Goal: Task Accomplishment & Management: Use online tool/utility

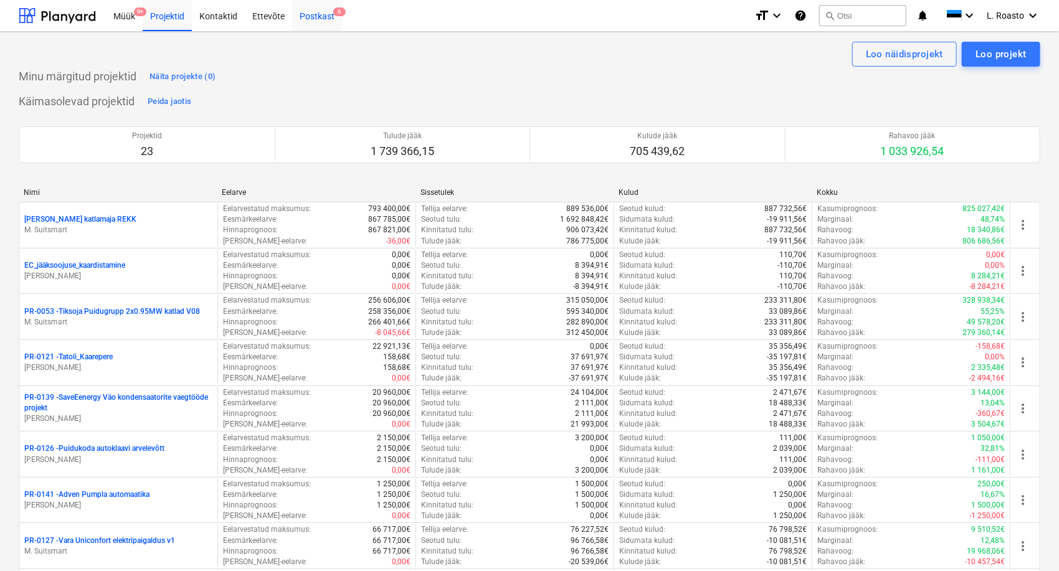
click at [311, 14] on div "Postkast 6" at bounding box center [317, 15] width 50 height 32
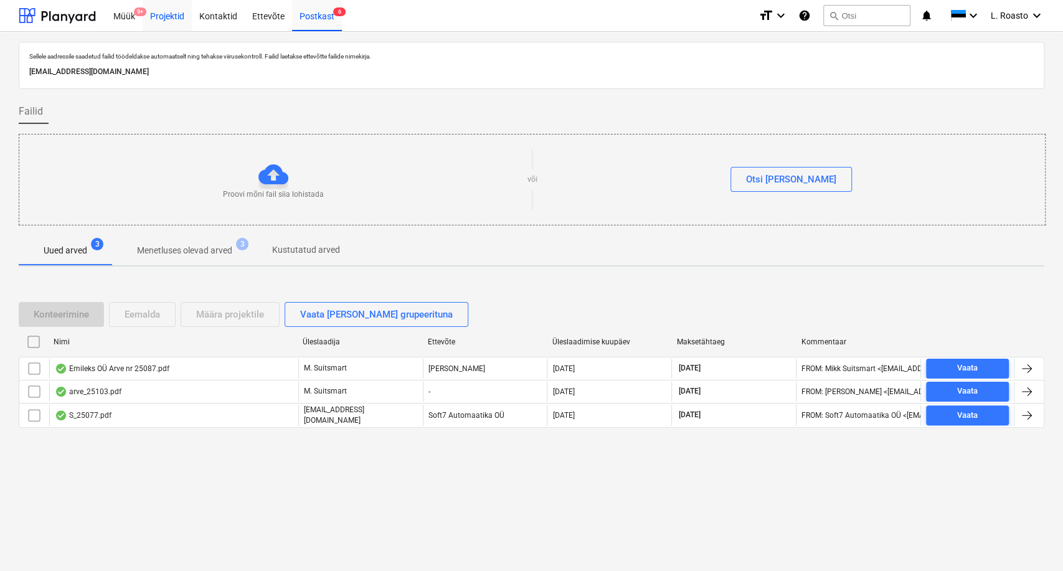
click at [171, 16] on div "Projektid" at bounding box center [167, 15] width 49 height 32
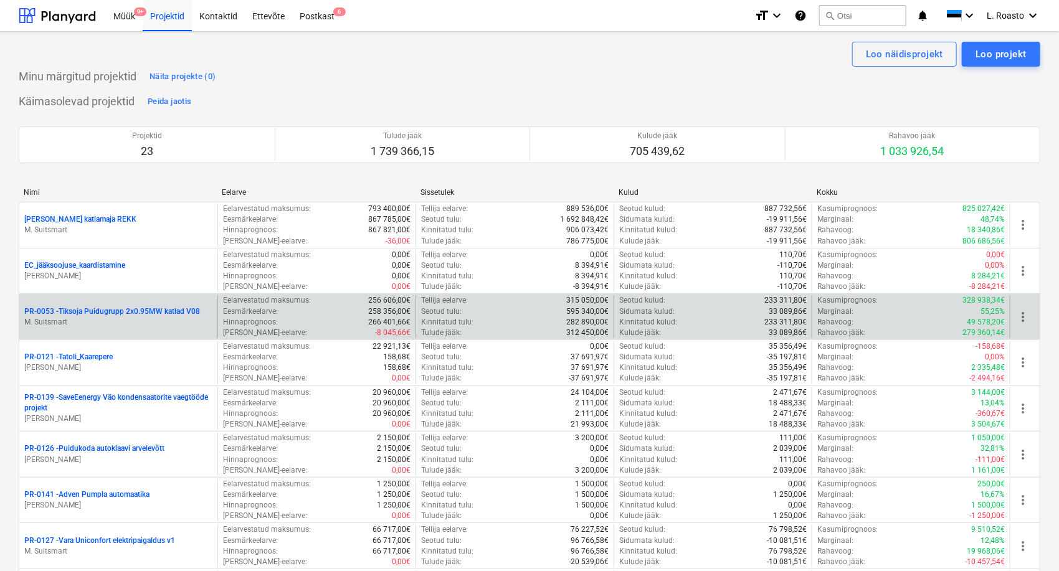
click at [118, 305] on div "PR-0053 - Tiksoja Puidugrupp 2x0.95MW katlad V08 M. Suitsmart" at bounding box center [118, 316] width 198 height 43
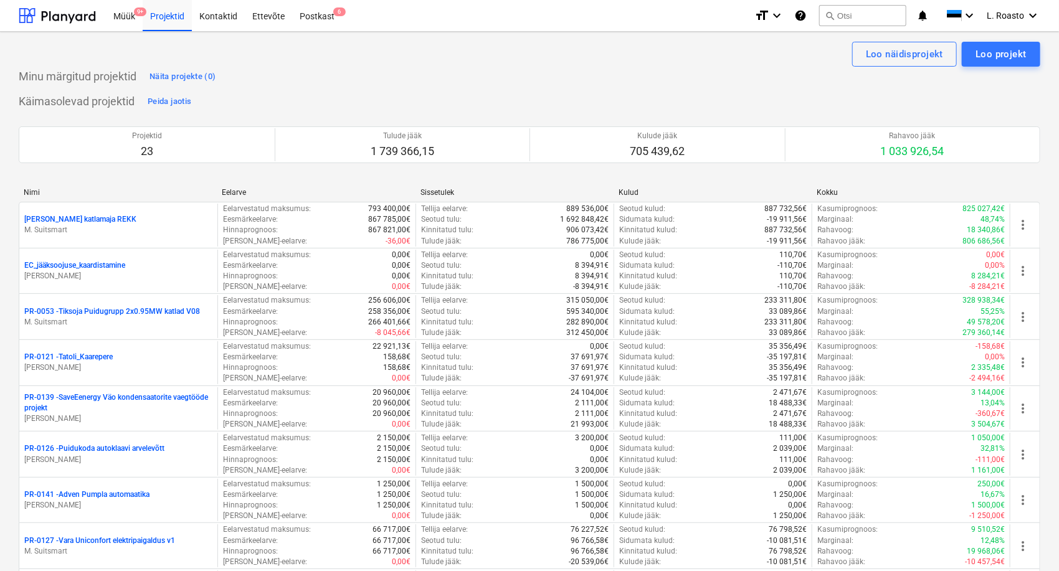
click at [118, 311] on p "PR-0053 - Tiksoja Puidugrupp 2x0.95MW katlad V08" at bounding box center [112, 312] width 176 height 11
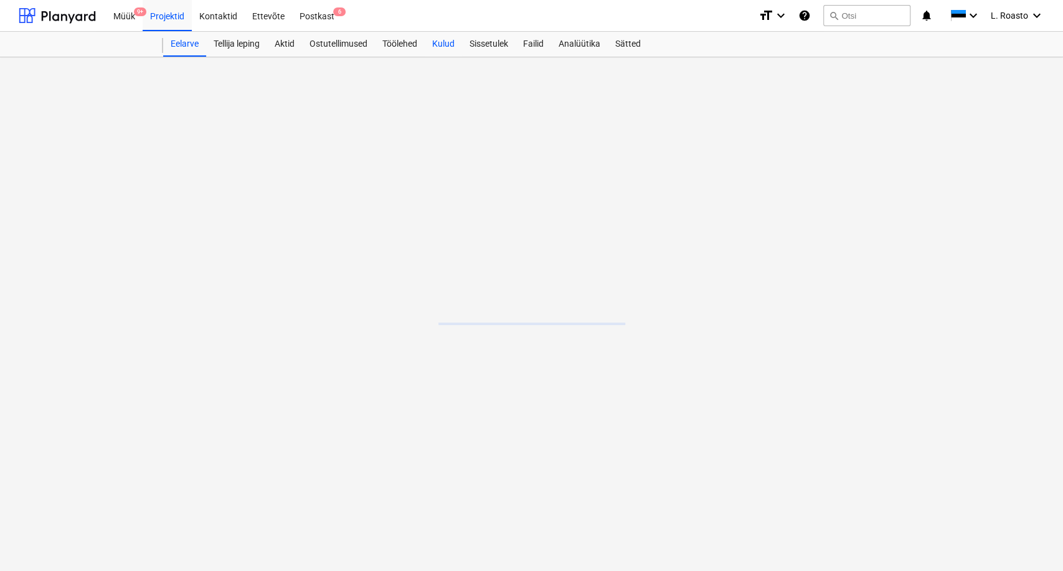
click at [445, 42] on div "Kulud" at bounding box center [443, 44] width 37 height 25
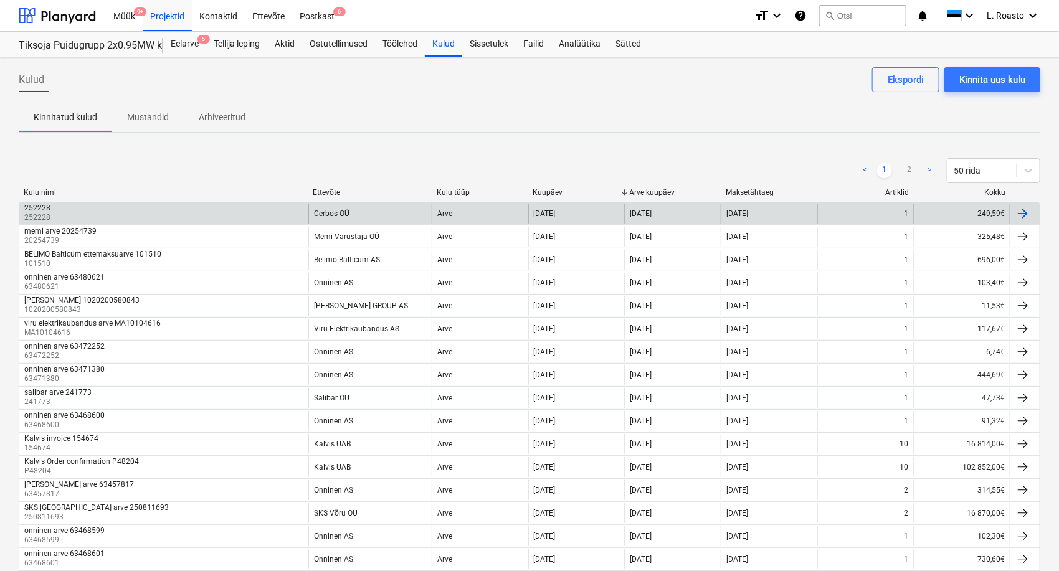
click at [164, 208] on div "252228 252228" at bounding box center [163, 214] width 289 height 20
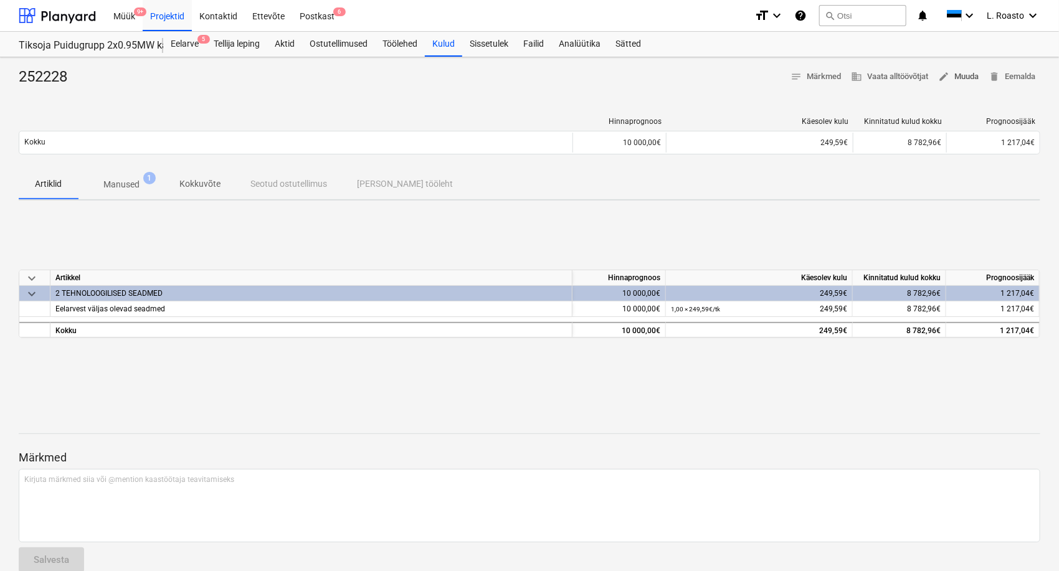
click at [959, 81] on span "edit Muuda" at bounding box center [958, 77] width 40 height 14
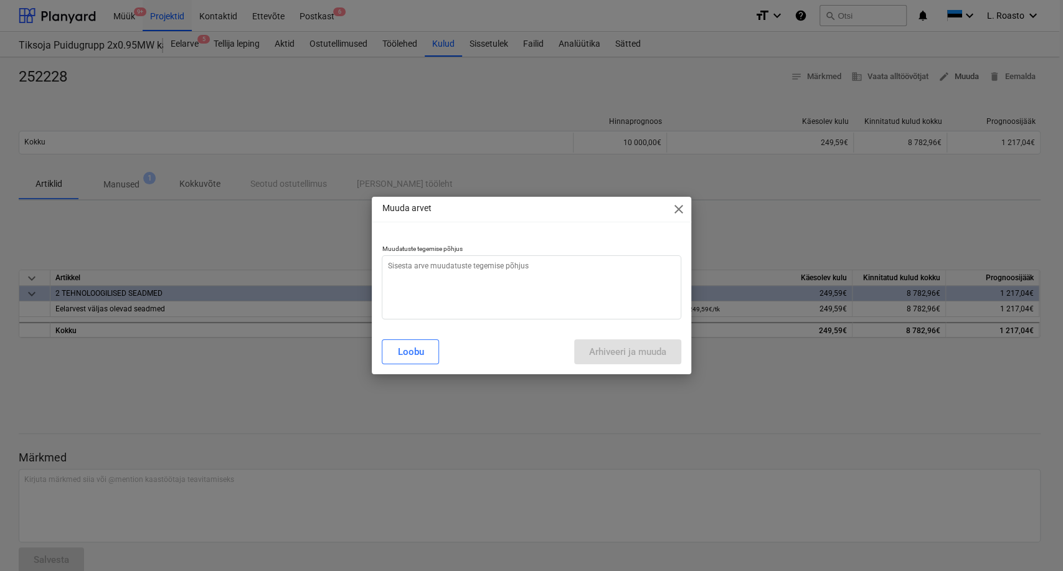
type textarea "x"
click at [553, 277] on textarea at bounding box center [531, 287] width 299 height 64
type textarea "v"
type textarea "x"
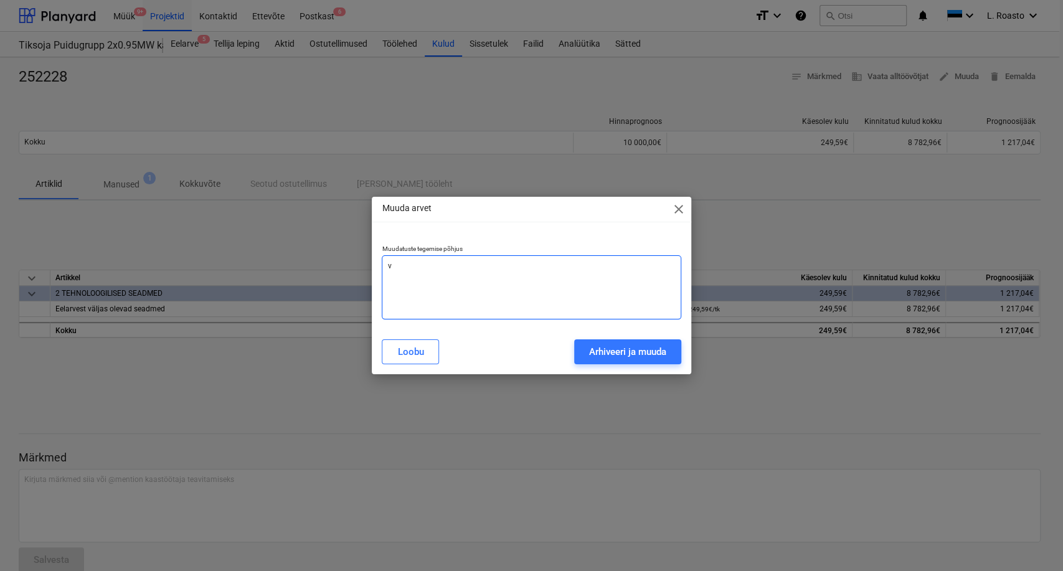
type textarea "va"
type textarea "x"
type textarea "val"
type textarea "x"
type textarea "vale"
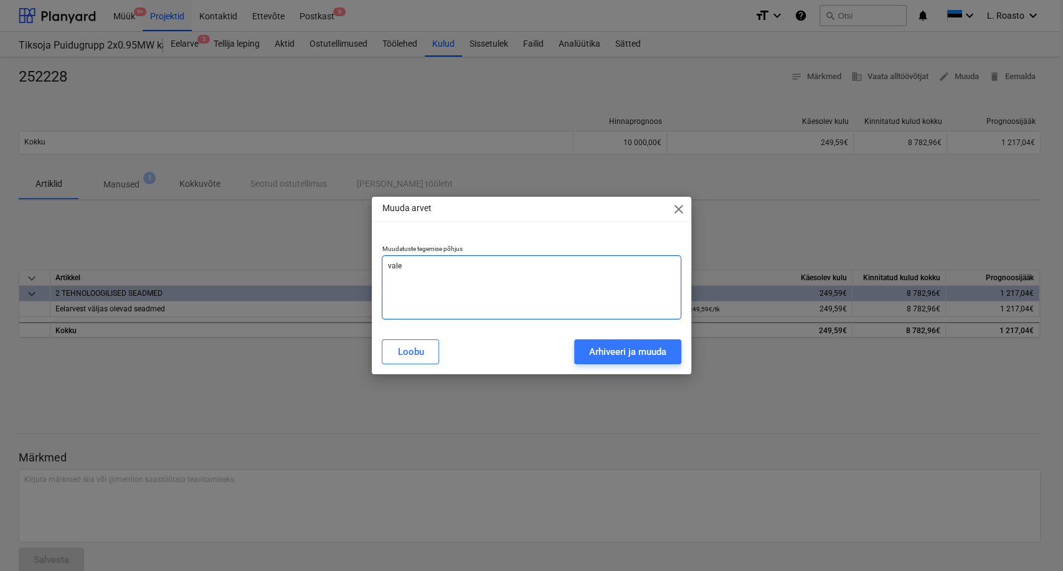
type textarea "x"
type textarea "vale"
type textarea "x"
type textarea "vale n"
type textarea "x"
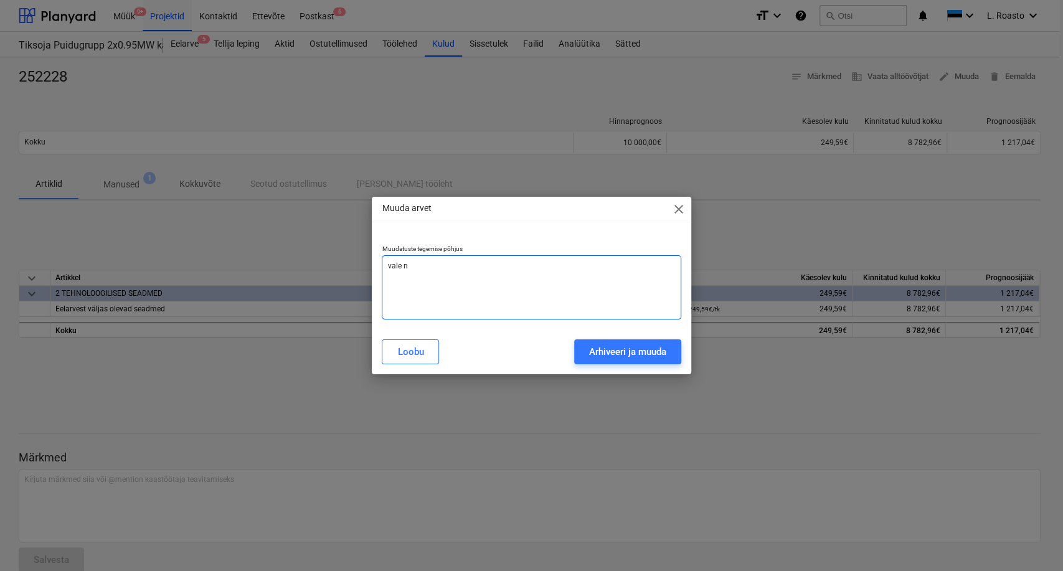
type textarea "vale nr"
type textarea "x"
type textarea "vale nr"
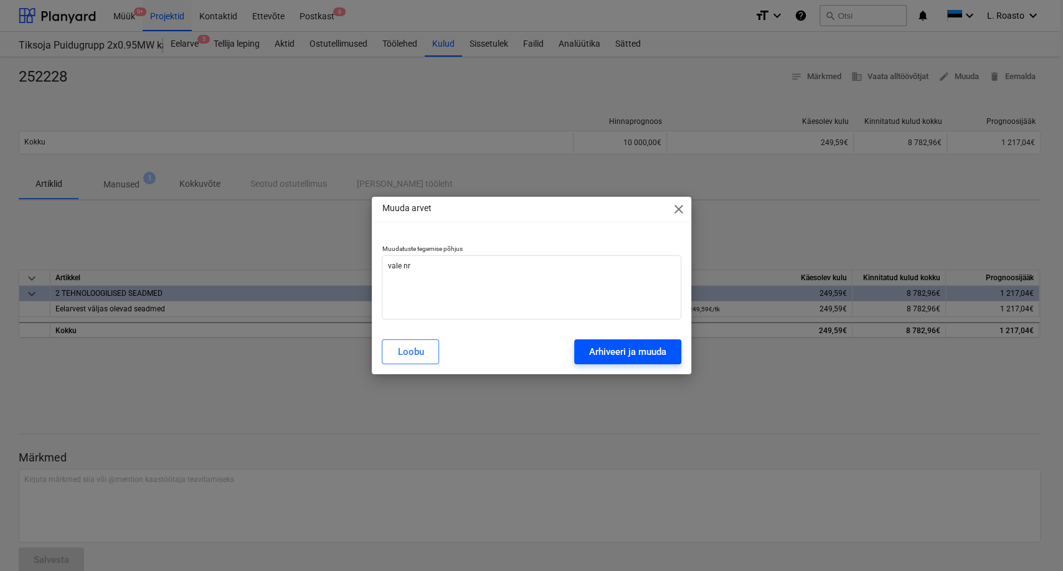
click at [622, 349] on div "Arhiveeri ja muuda" at bounding box center [627, 352] width 77 height 16
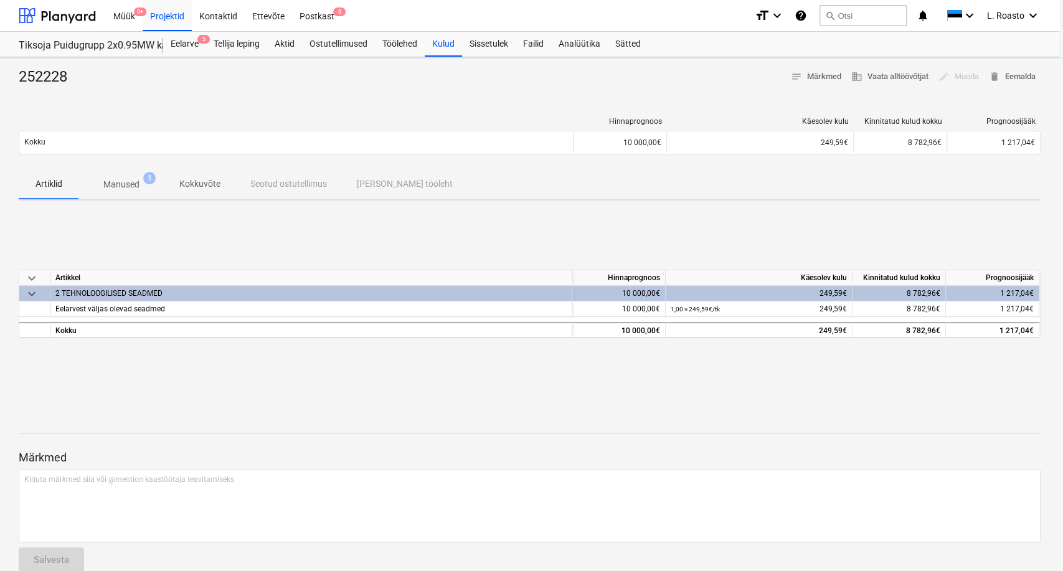
type textarea "x"
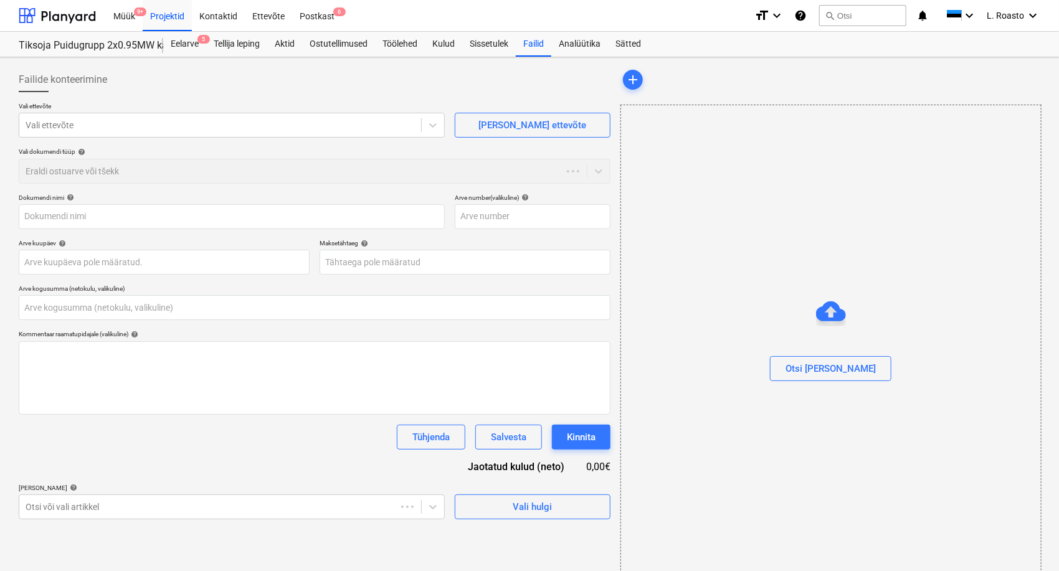
type input "0,00"
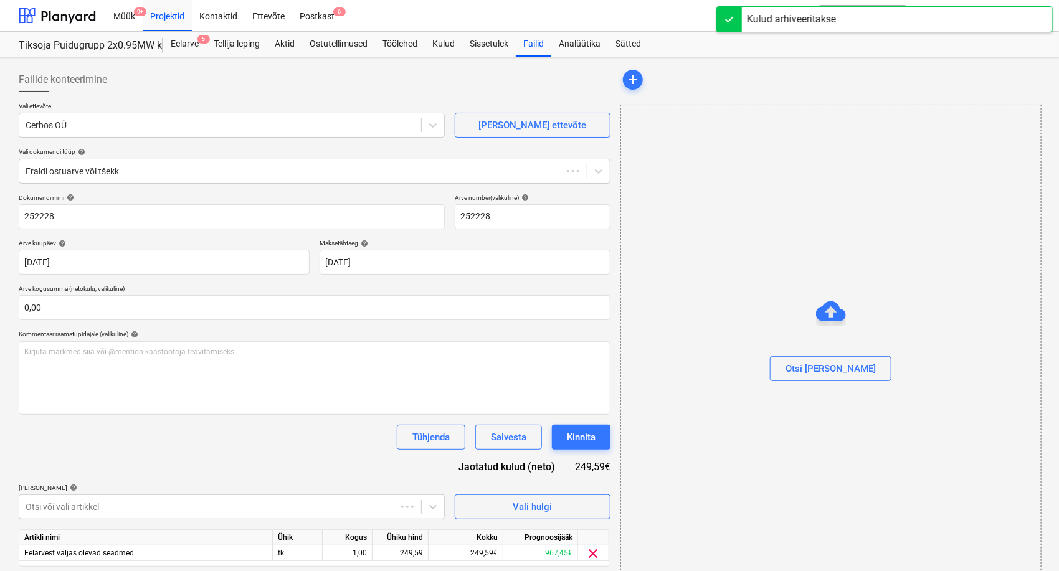
type input "252228"
type input "[DATE]"
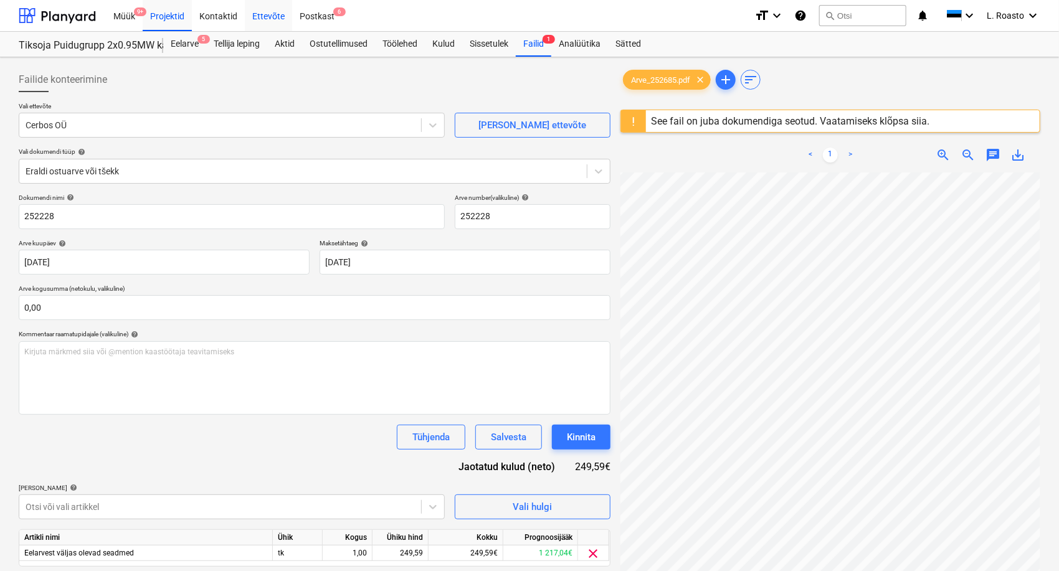
scroll to position [39, 50]
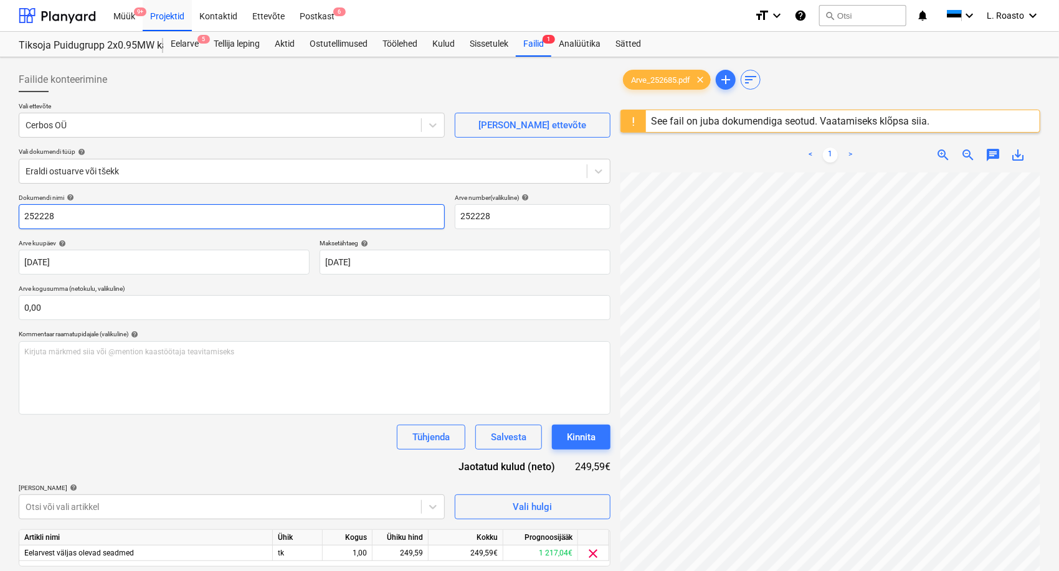
drag, startPoint x: 70, startPoint y: 214, endPoint x: 0, endPoint y: 196, distance: 72.2
click at [0, 196] on div "Failide konteerimine Vali ettevõte Cerbos OÜ [PERSON_NAME] uus ettevõte Vali do…" at bounding box center [529, 388] width 1059 height 662
click at [26, 212] on input "252685" at bounding box center [232, 216] width 426 height 25
click at [94, 217] on input "cerbos arve 252685" at bounding box center [232, 216] width 426 height 25
click at [93, 216] on input "cerbos arve 252685" at bounding box center [232, 216] width 426 height 25
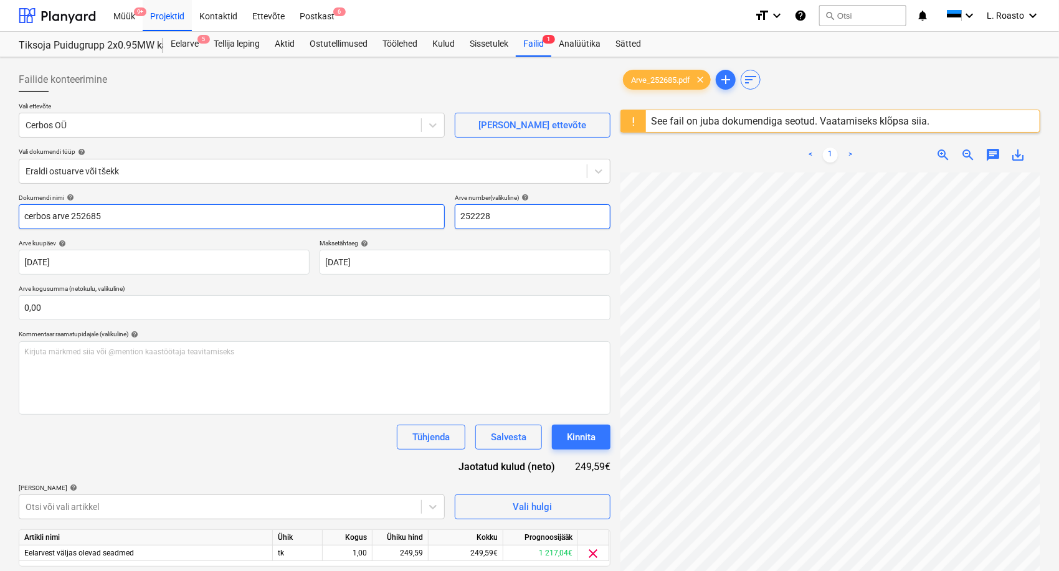
type input "cerbos arve 252685"
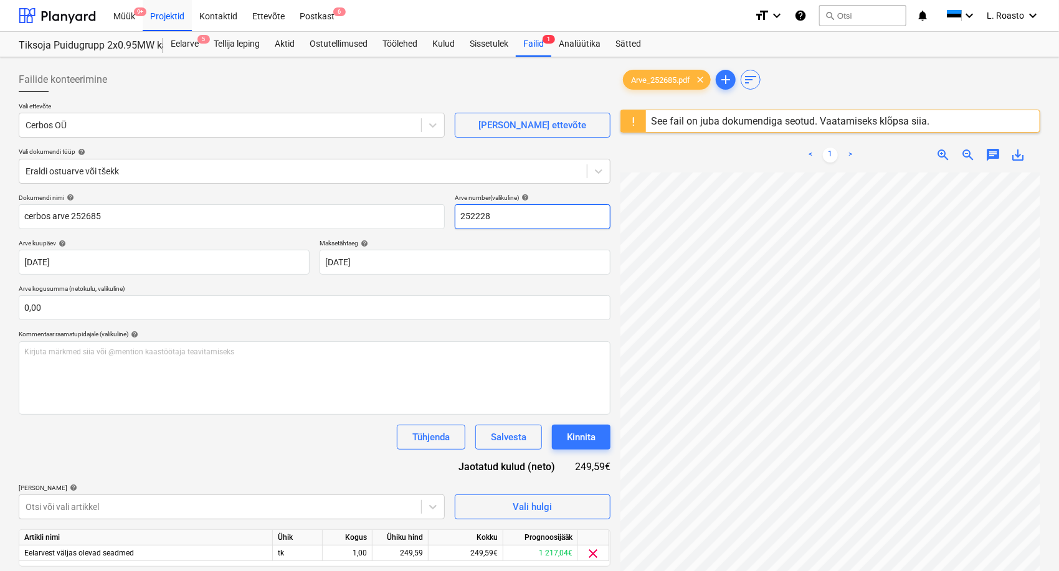
drag, startPoint x: 501, startPoint y: 207, endPoint x: 291, endPoint y: 184, distance: 211.2
click at [291, 184] on div "Failide konteerimine Vali ettevõte Cerbos OÜ [PERSON_NAME] uus ettevõte Vali do…" at bounding box center [315, 334] width 592 height 535
paste input "685"
type input "252685"
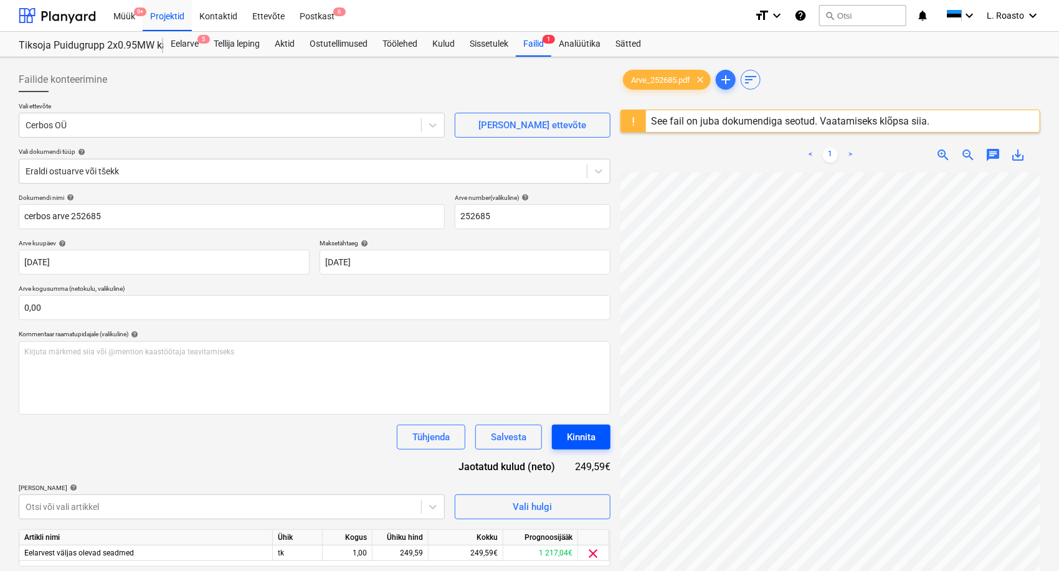
click at [587, 437] on div "Kinnita" at bounding box center [581, 437] width 29 height 16
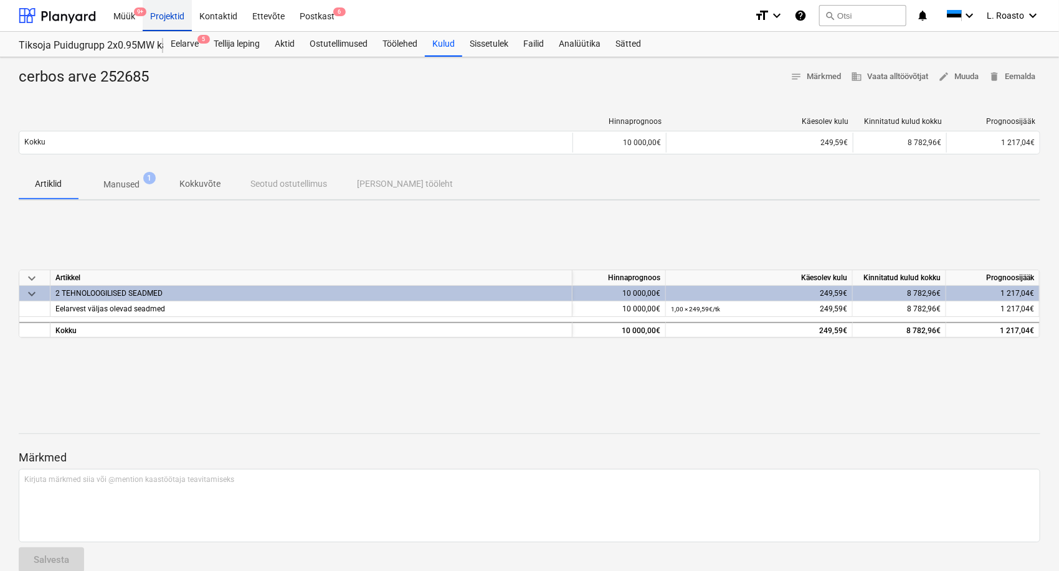
click at [163, 19] on div "Projektid" at bounding box center [167, 15] width 49 height 32
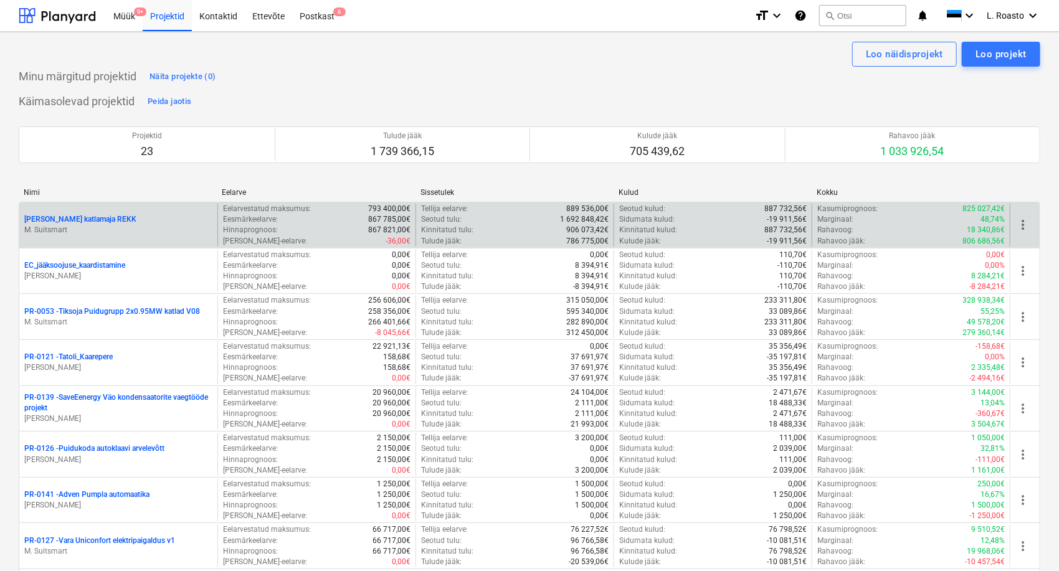
click at [94, 218] on p "[PERSON_NAME] katlamaja REKK" at bounding box center [80, 219] width 112 height 11
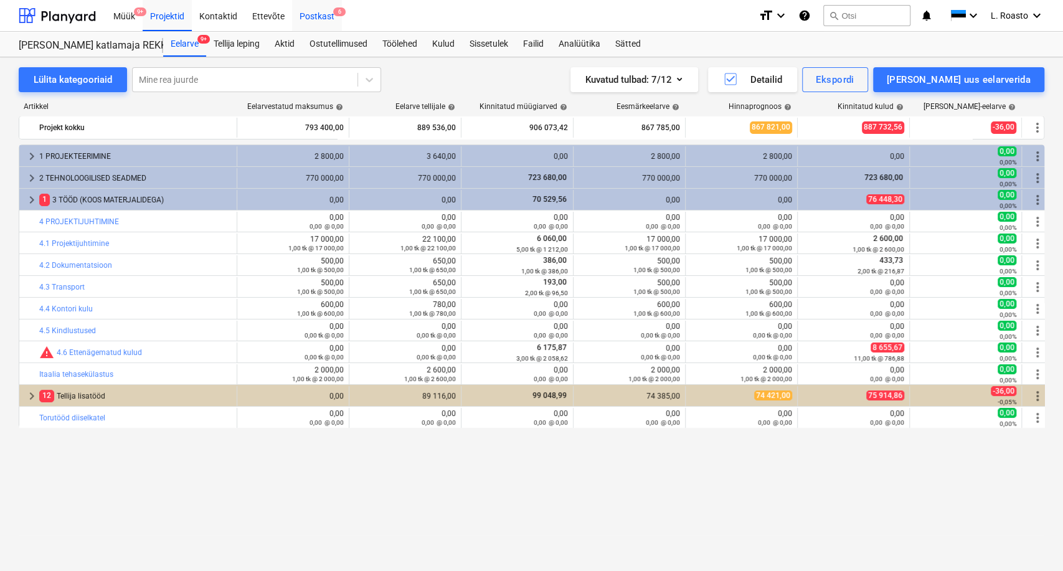
click at [325, 21] on div "Postkast 6" at bounding box center [317, 15] width 50 height 32
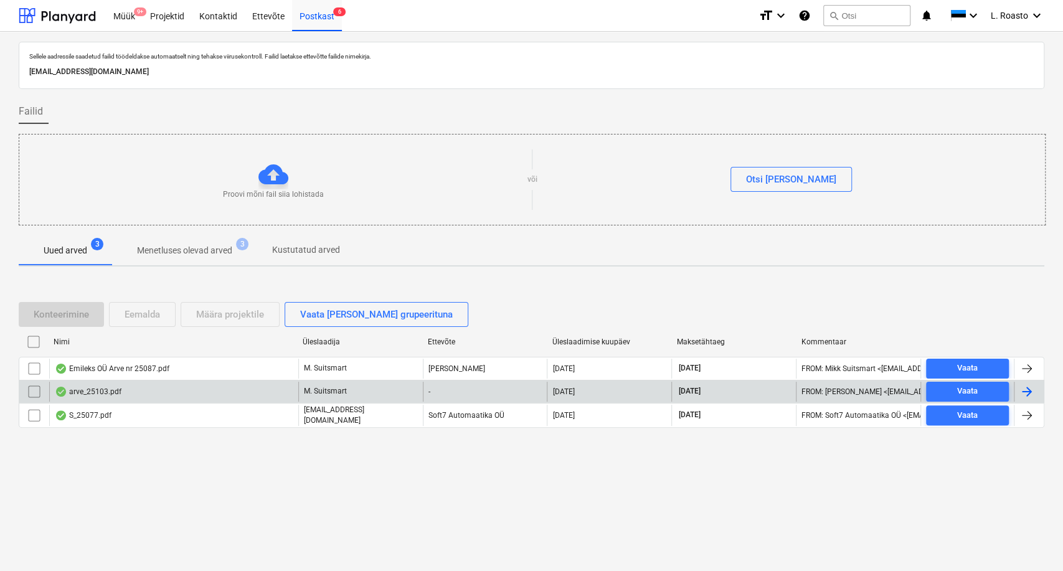
click at [135, 393] on div "arve_25103.pdf" at bounding box center [173, 392] width 249 height 20
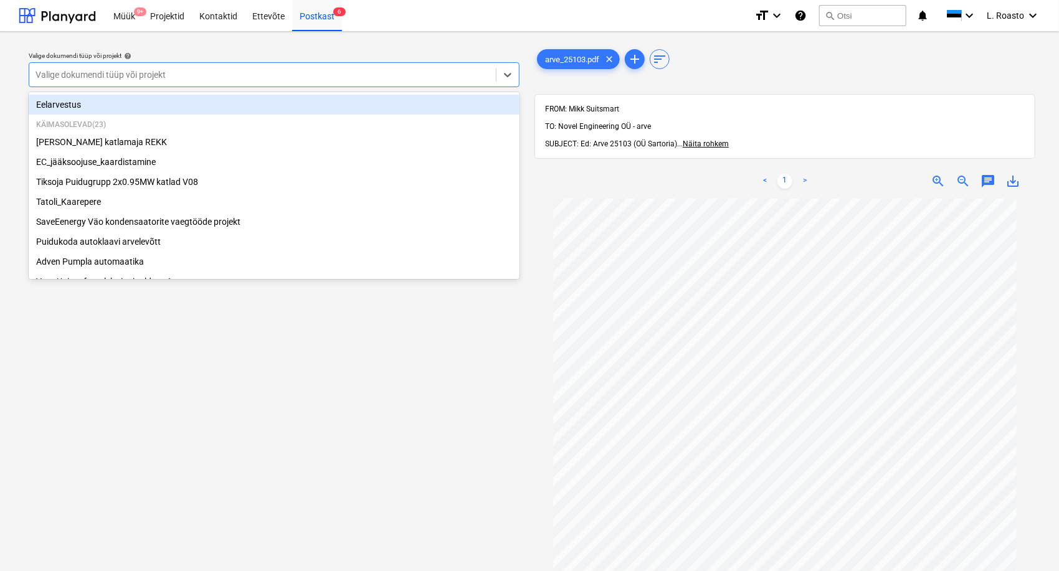
click at [340, 81] on div "Valige dokumendi tüüp või projekt" at bounding box center [262, 74] width 467 height 17
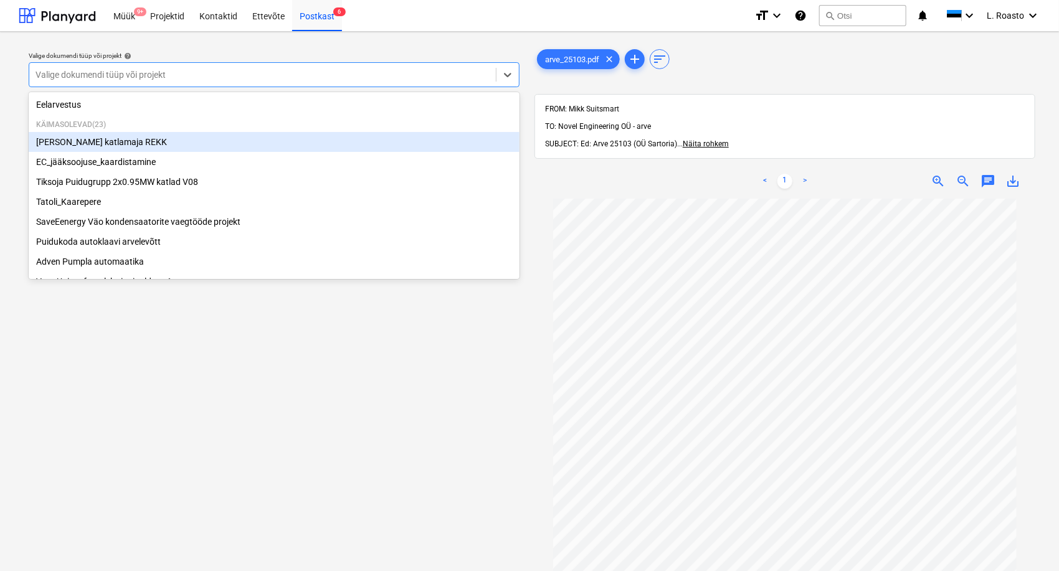
click at [105, 140] on div "[PERSON_NAME] katlamaja REKK" at bounding box center [274, 142] width 491 height 20
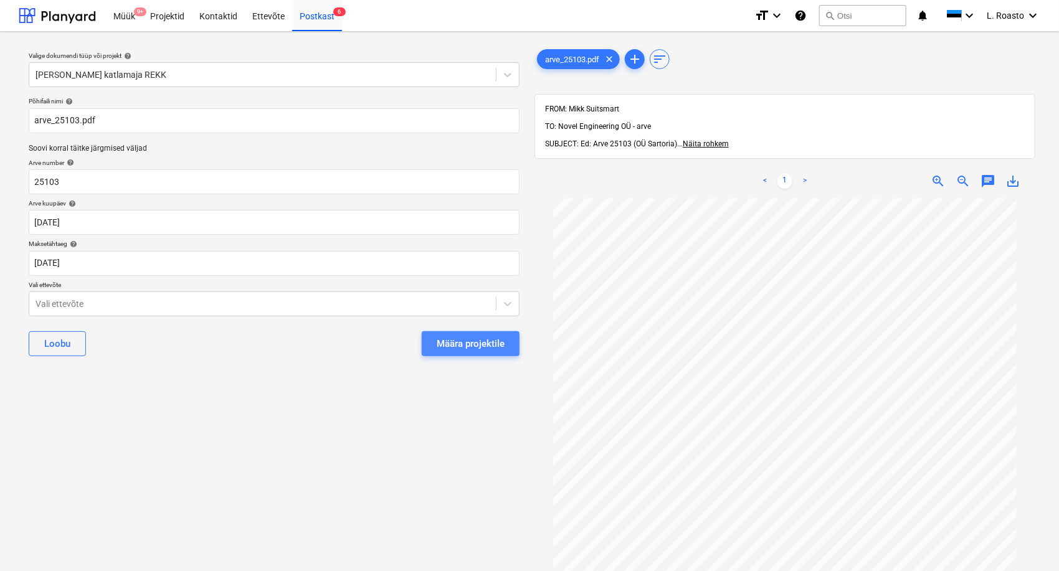
click at [463, 340] on div "Määra projektile" at bounding box center [471, 344] width 68 height 16
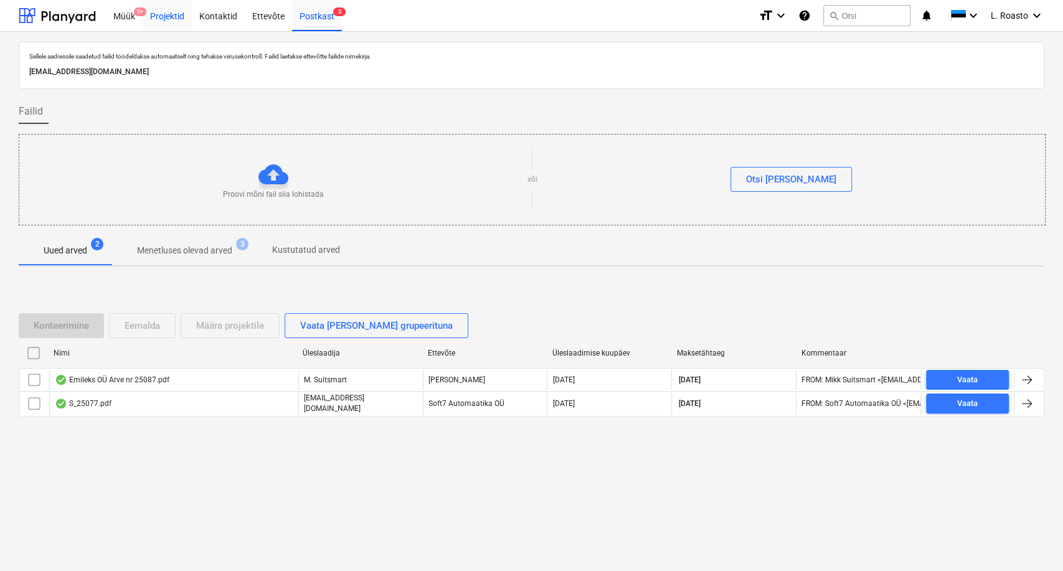
click at [166, 16] on div "Projektid" at bounding box center [167, 15] width 49 height 32
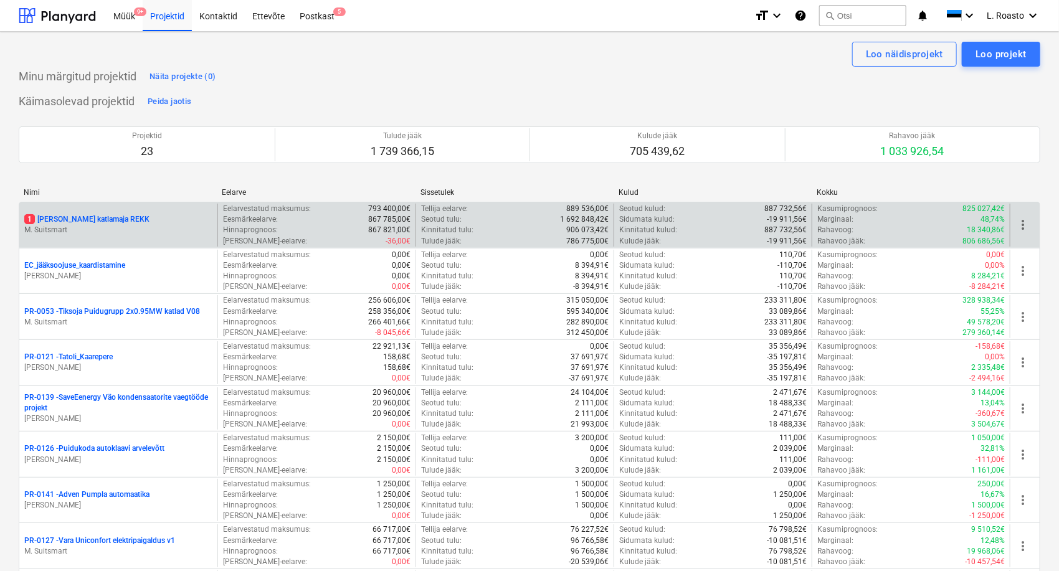
click at [87, 223] on p "1 [PERSON_NAME] katlamaja REKK" at bounding box center [86, 219] width 125 height 11
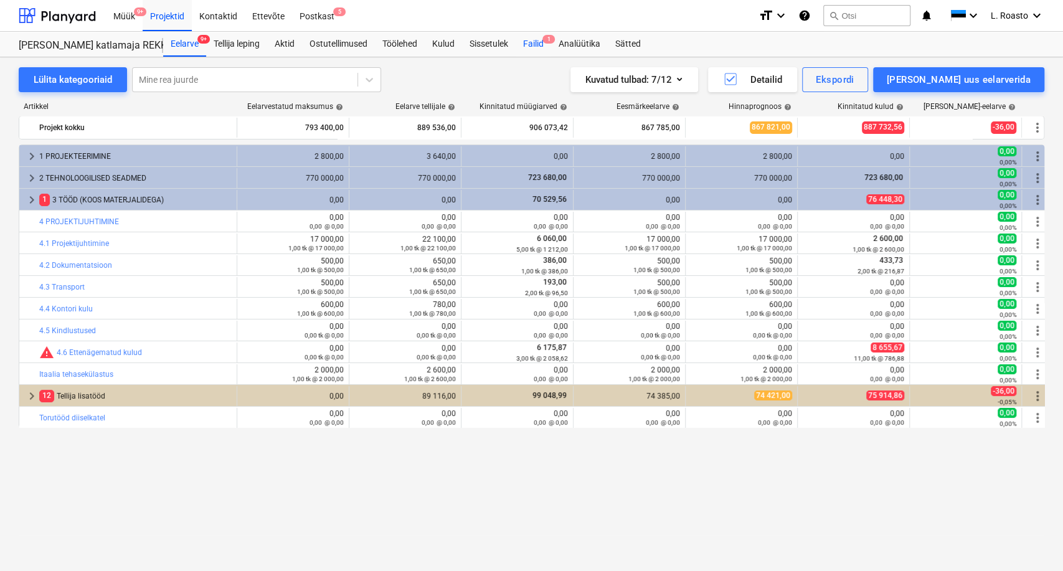
click at [538, 40] on div "Failid 1" at bounding box center [534, 44] width 36 height 25
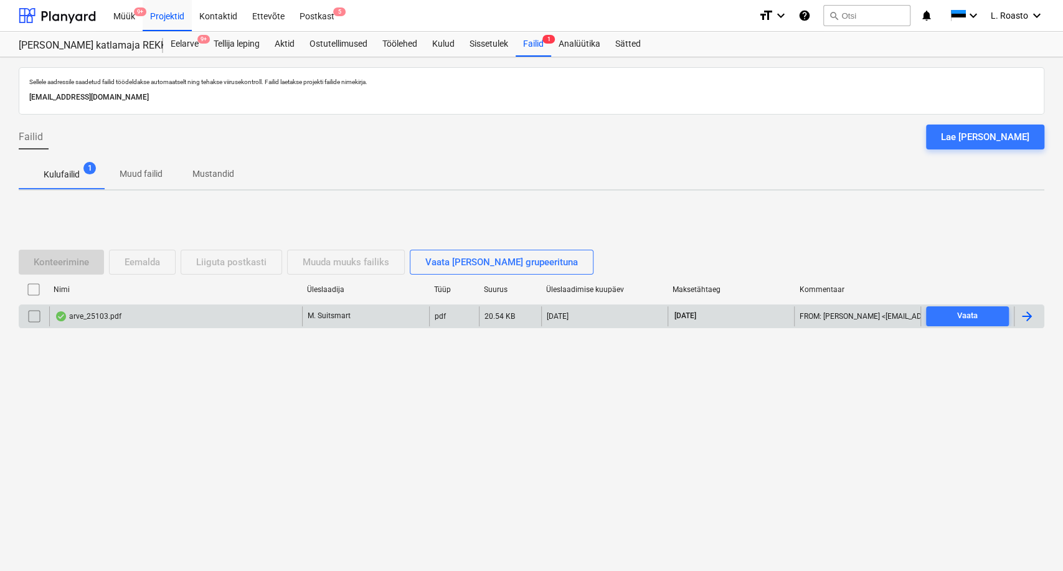
click at [1032, 314] on div at bounding box center [1027, 316] width 15 height 15
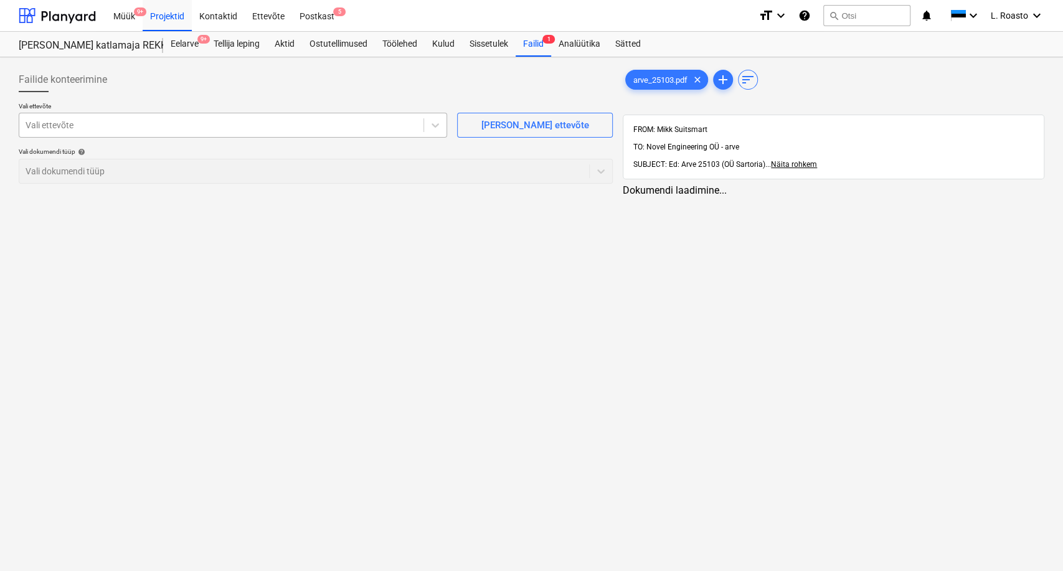
click at [388, 114] on div "Vali ettevõte" at bounding box center [233, 125] width 429 height 25
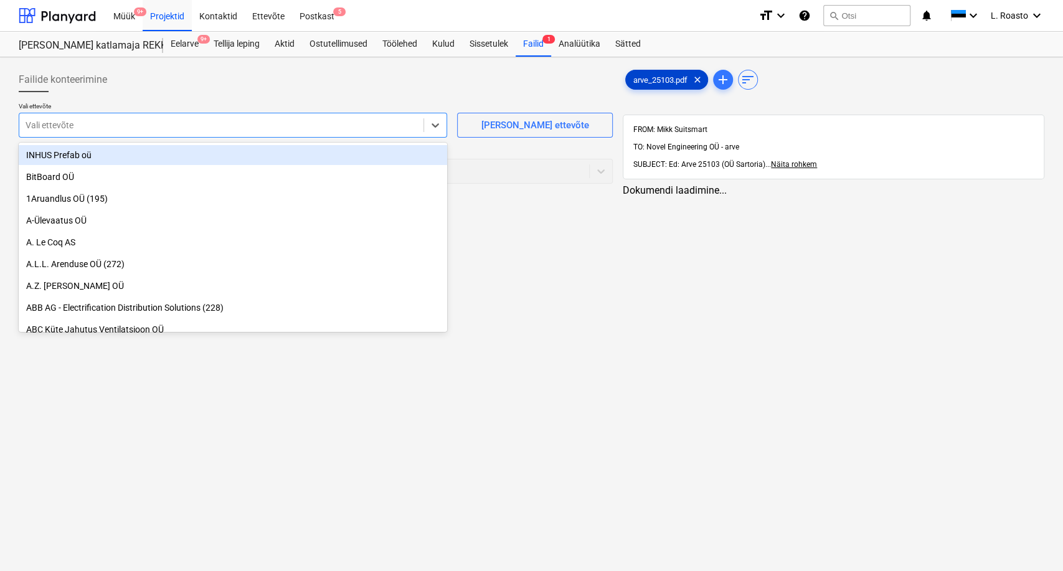
click at [670, 83] on span "arve_25103.pdf" at bounding box center [660, 79] width 69 height 9
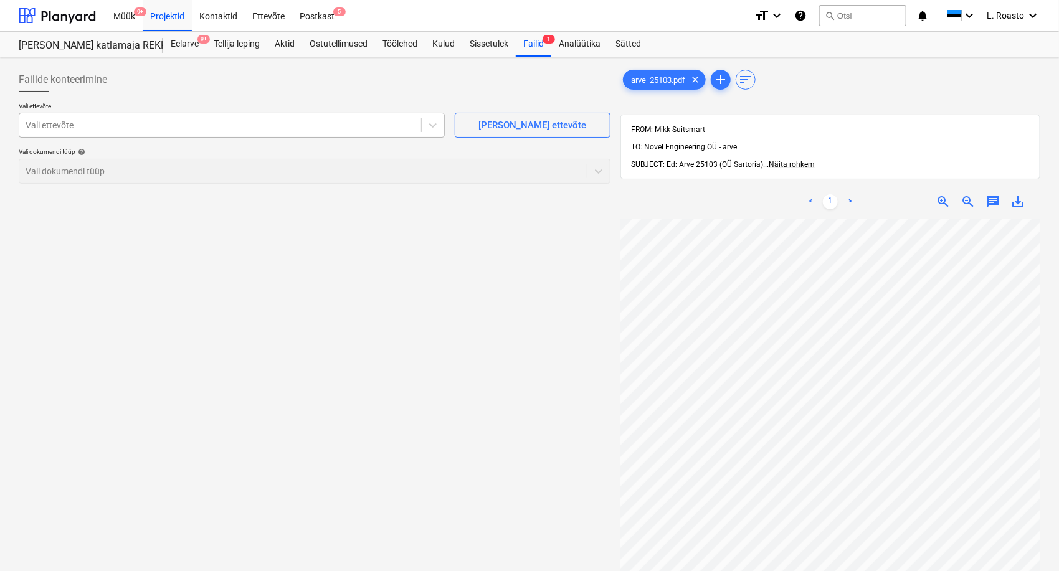
click at [133, 113] on div "Vali ettevõte" at bounding box center [232, 125] width 426 height 25
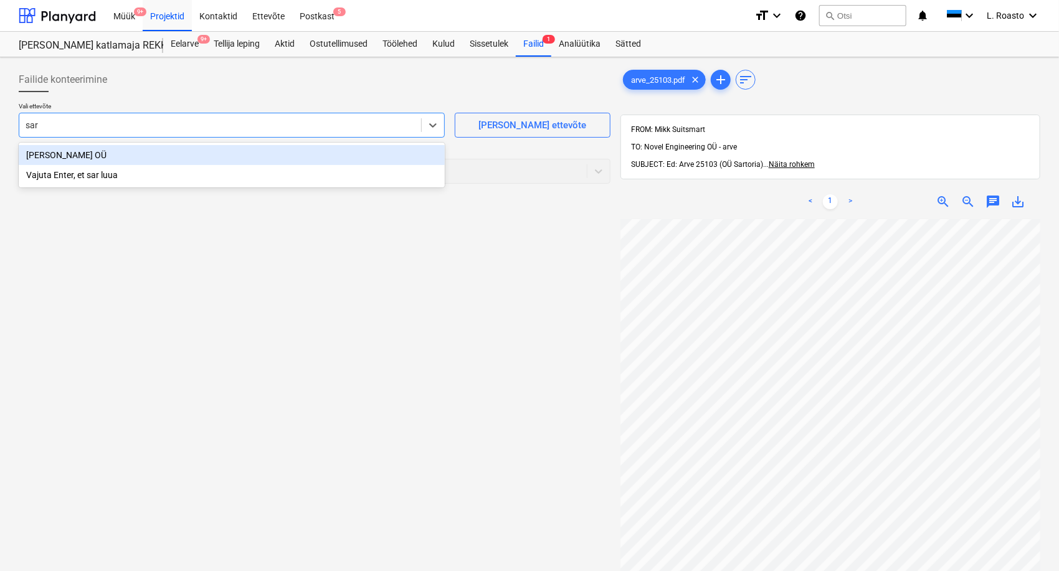
type input "sart"
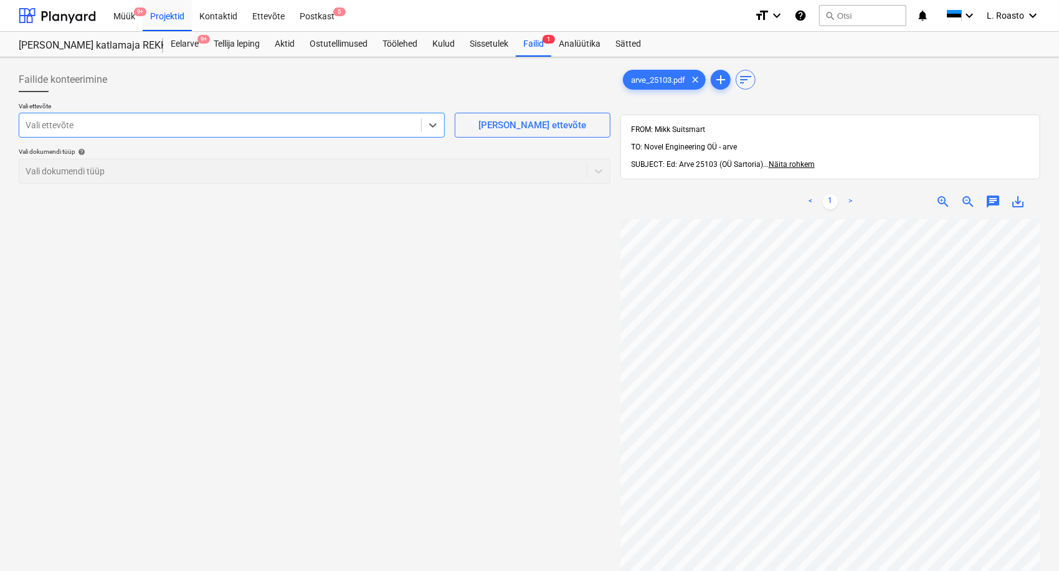
drag, startPoint x: 121, startPoint y: 124, endPoint x: 15, endPoint y: 110, distance: 107.4
click at [15, 110] on div "Failide konteerimine Vali ettevõte Select is focused ,type to refine list, pres…" at bounding box center [315, 411] width 602 height 698
click at [525, 131] on div "[PERSON_NAME] ettevõte" at bounding box center [532, 125] width 108 height 16
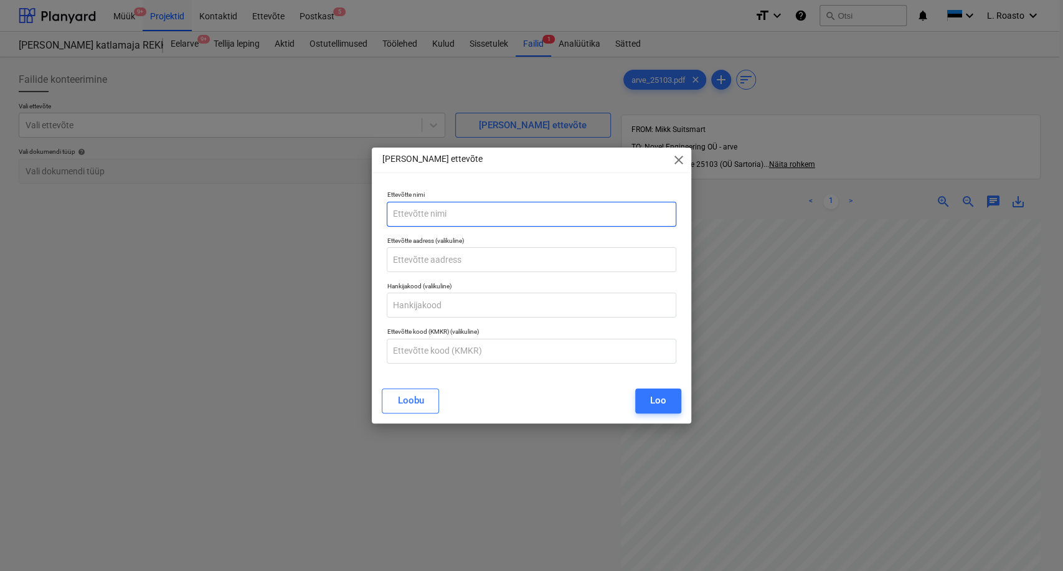
click at [414, 209] on input "text" at bounding box center [531, 214] width 289 height 25
paste input "Sartoria OÜ"
type input "Sartoria OÜ"
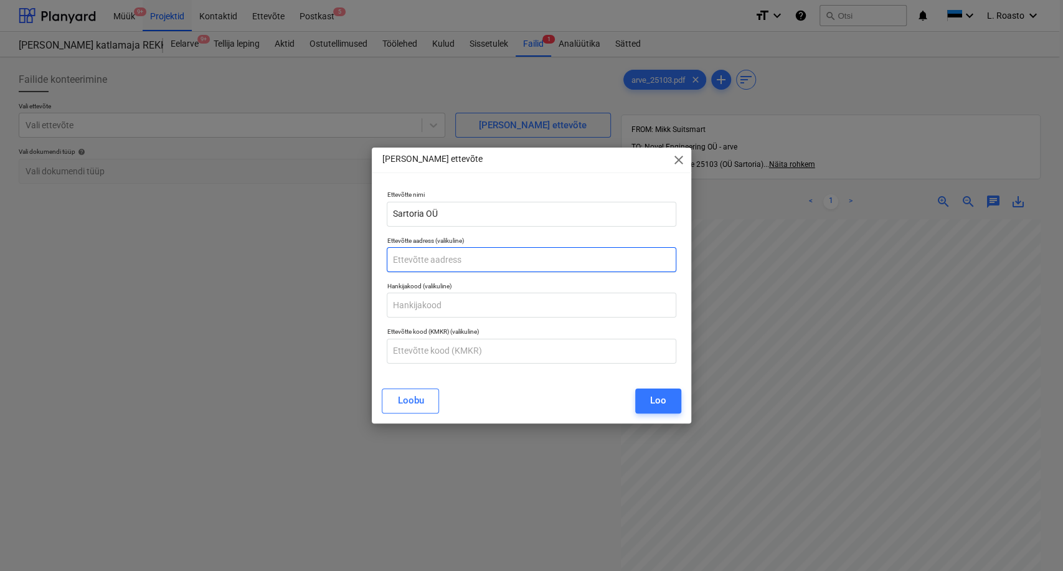
click at [424, 260] on input "text" at bounding box center [531, 259] width 289 height 25
paste input "Kuldse Kodu 5-293, [GEOGRAPHIC_DATA], [GEOGRAPHIC_DATA], 80035"
type input "Kuldse Kodu 5-293, [GEOGRAPHIC_DATA], [GEOGRAPHIC_DATA], 80035"
click at [664, 400] on div "Loo" at bounding box center [658, 400] width 16 height 16
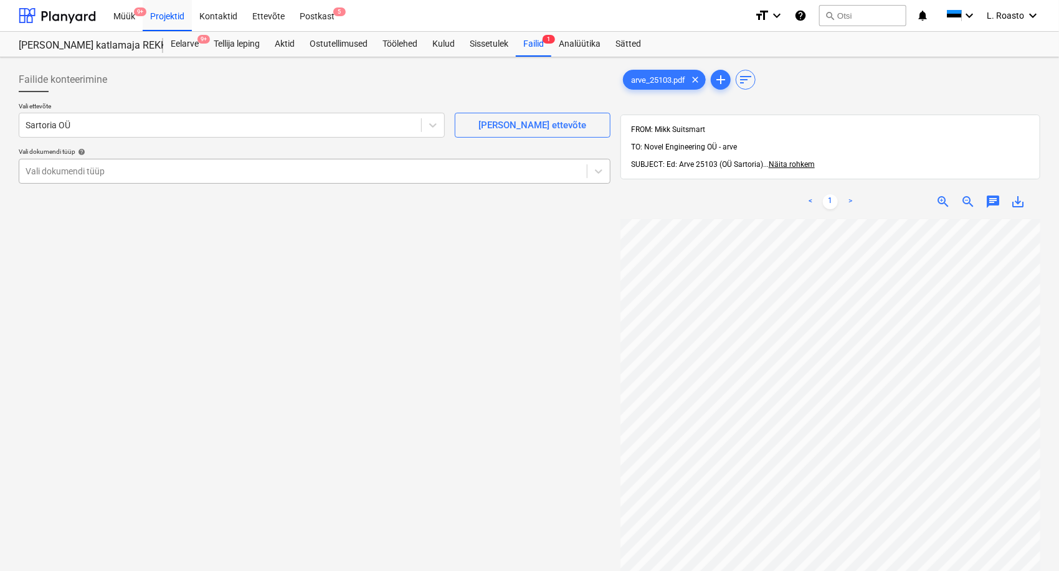
click at [98, 166] on div at bounding box center [303, 171] width 555 height 12
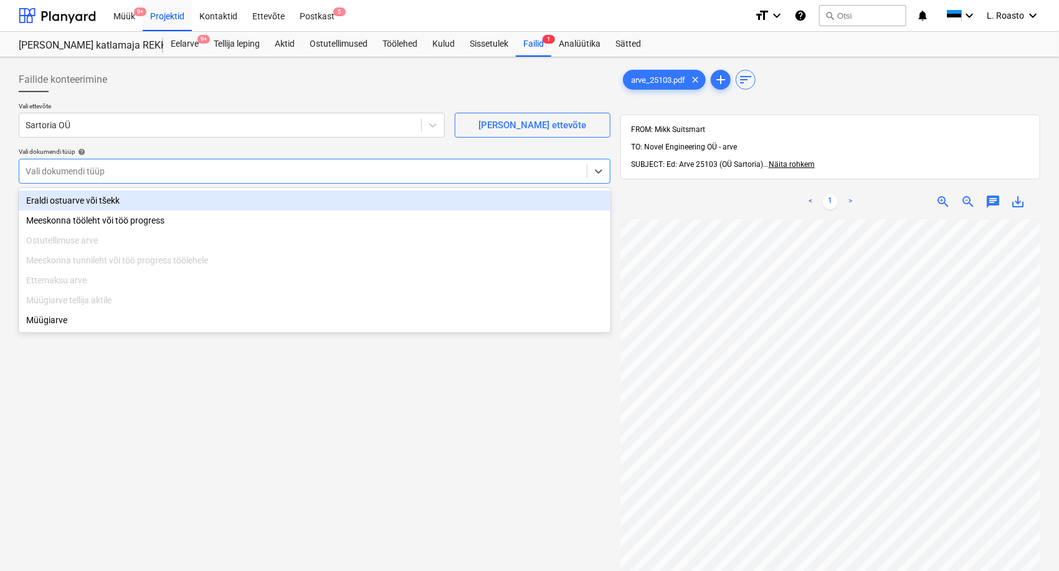
click at [69, 200] on div "Eraldi ostuarve või tšekk" at bounding box center [315, 201] width 592 height 20
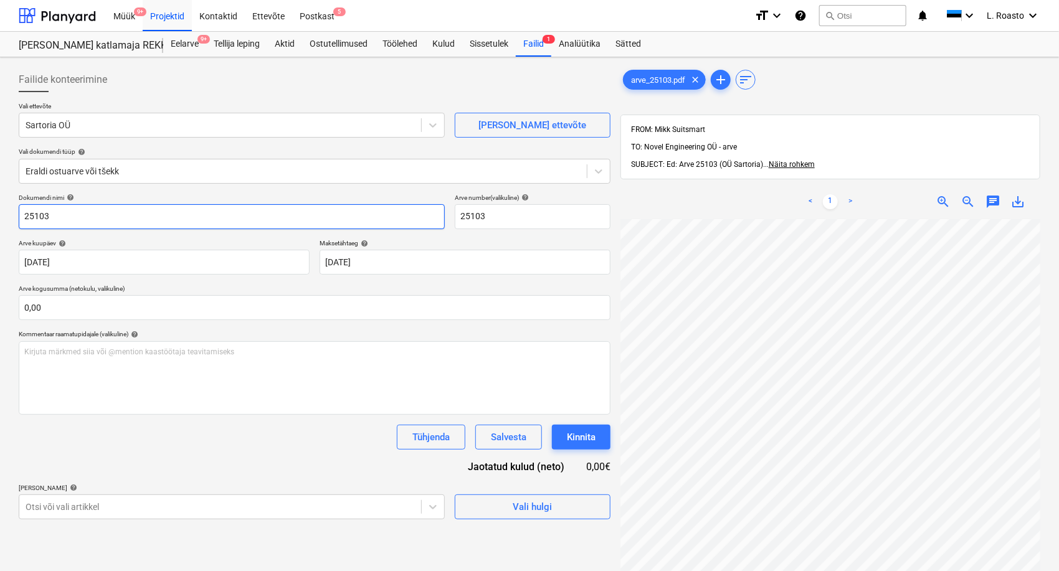
click at [21, 215] on input "25103" at bounding box center [232, 216] width 426 height 25
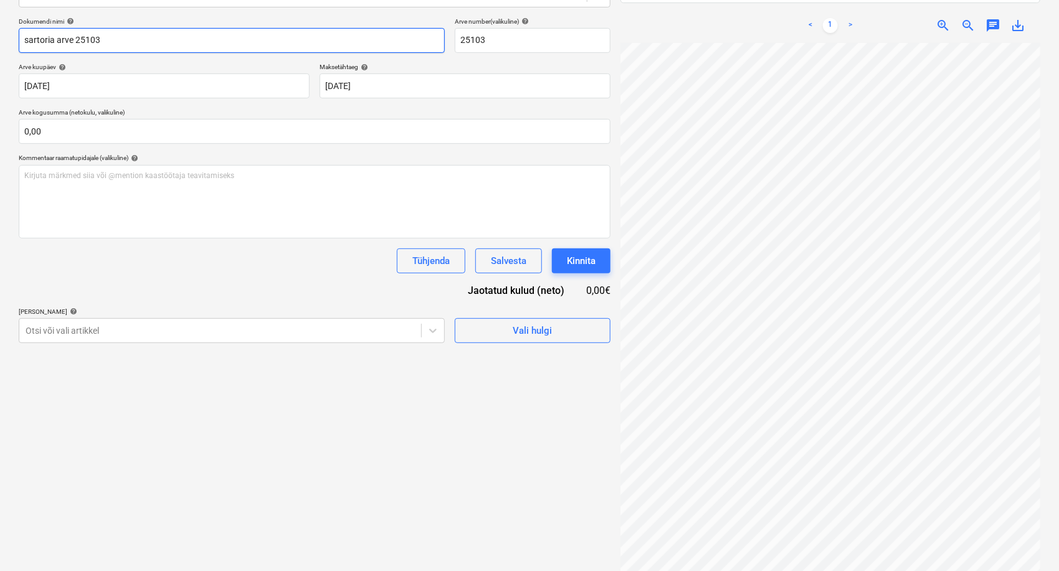
scroll to position [177, 0]
type input "sartoria arve 25103"
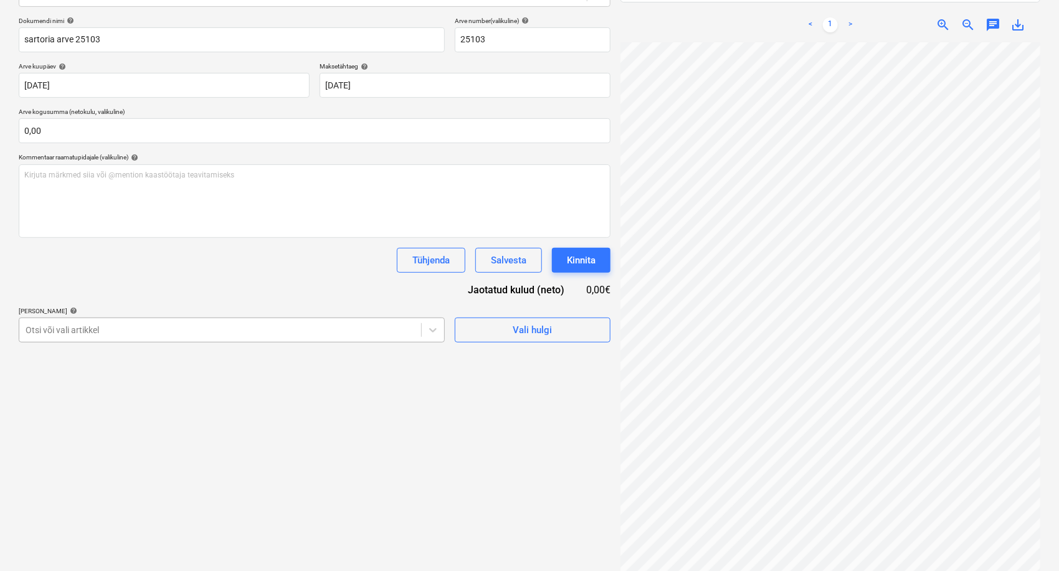
click at [294, 335] on div at bounding box center [220, 330] width 389 height 12
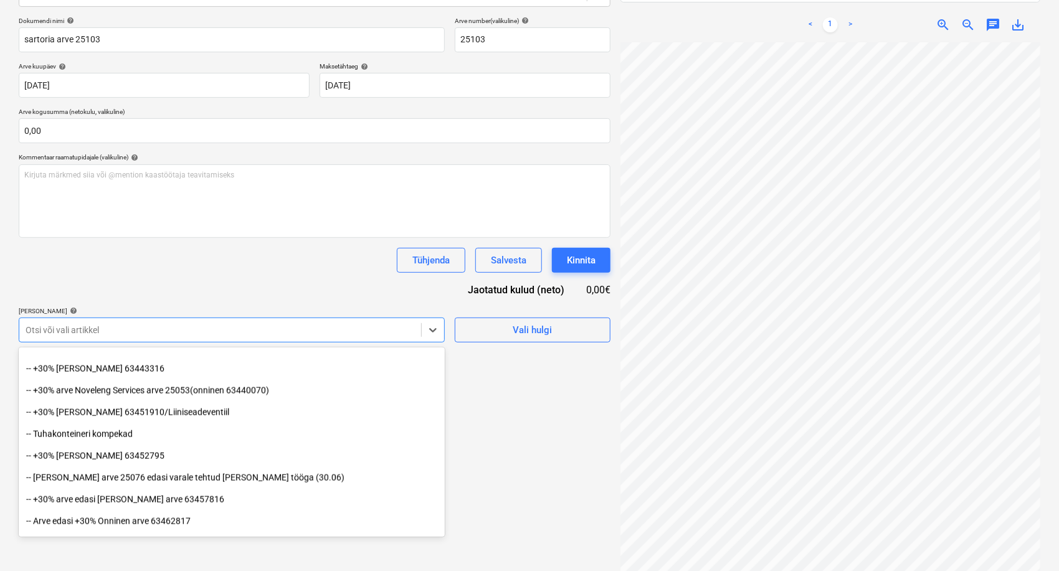
scroll to position [1099, 0]
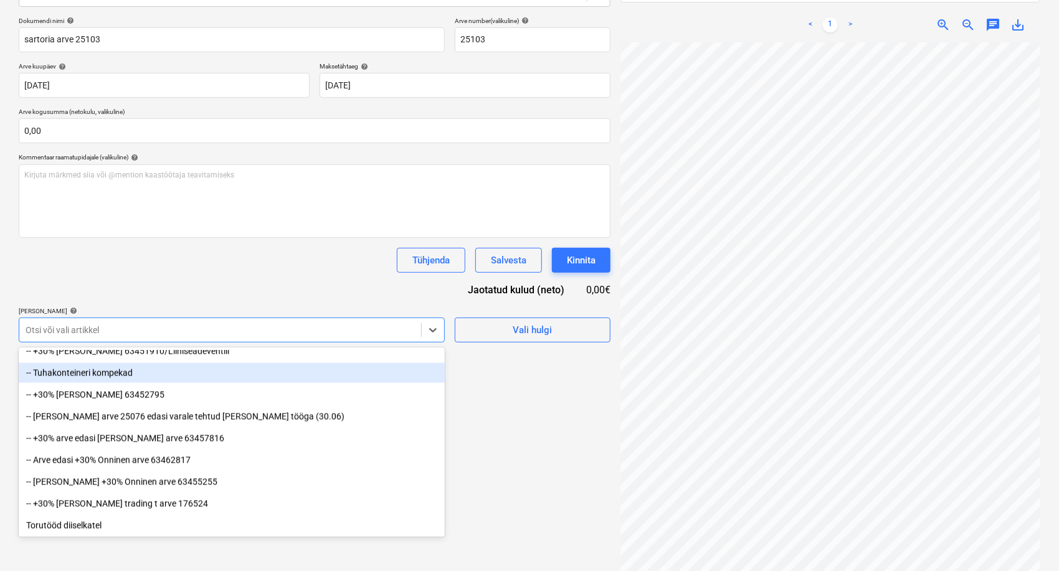
click at [119, 378] on div "-- Tuhakonteineri kompekad" at bounding box center [232, 373] width 426 height 20
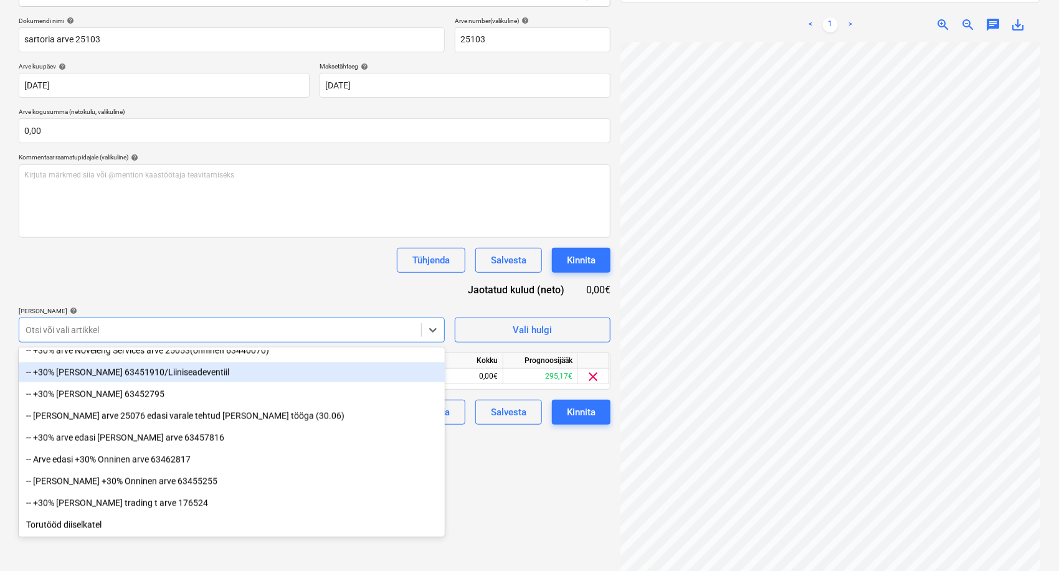
scroll to position [1077, 0]
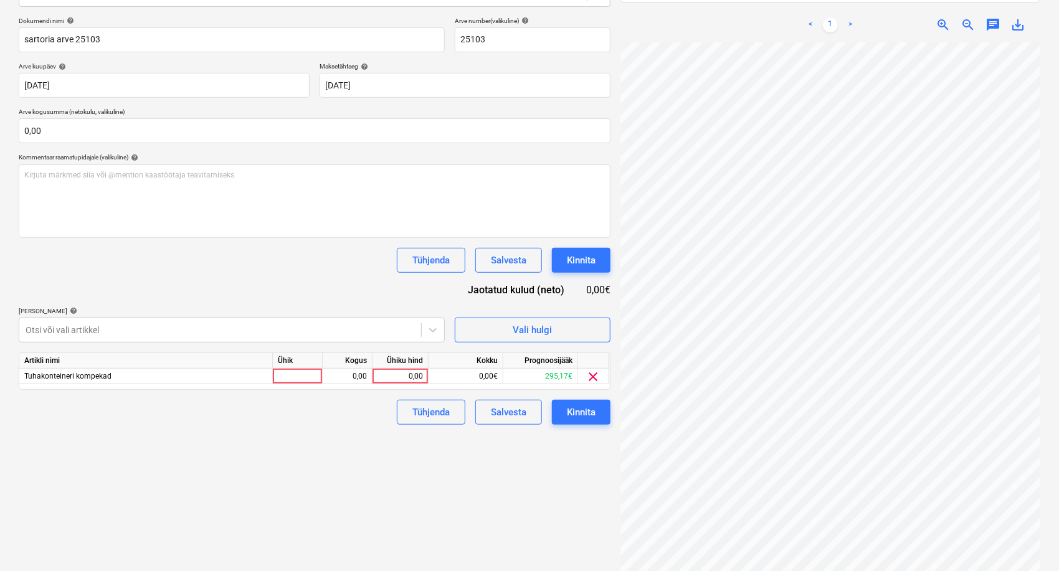
click at [178, 289] on div "Dokumendi nimi help sartoria arve 25103 Arve number (valikuline) help 25103 Arv…" at bounding box center [315, 221] width 592 height 408
click at [413, 377] on div "0,00" at bounding box center [400, 377] width 45 height 16
type input "140"
click at [381, 457] on div "Failide konteerimine Vali ettevõte Sartoria OÜ [PERSON_NAME] uus ettevõte Vali …" at bounding box center [315, 234] width 602 height 698
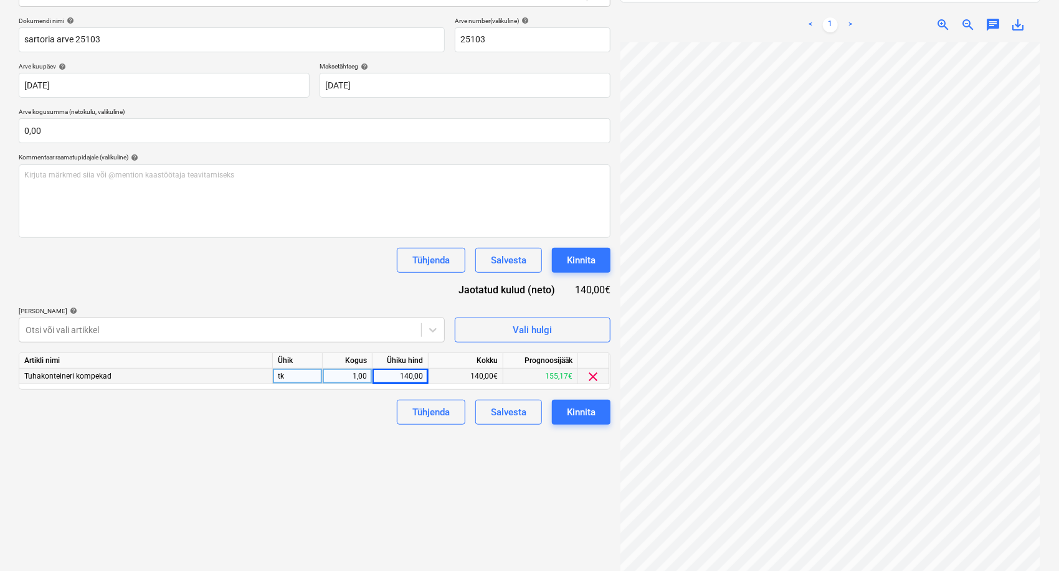
click at [356, 382] on div "1,00" at bounding box center [347, 377] width 39 height 16
type input "4"
type input "35"
click at [326, 475] on div "Failide konteerimine Vali ettevõte Sartoria OÜ [PERSON_NAME] uus ettevõte Vali …" at bounding box center [315, 234] width 602 height 698
click at [589, 415] on div "Kinnita" at bounding box center [581, 412] width 29 height 16
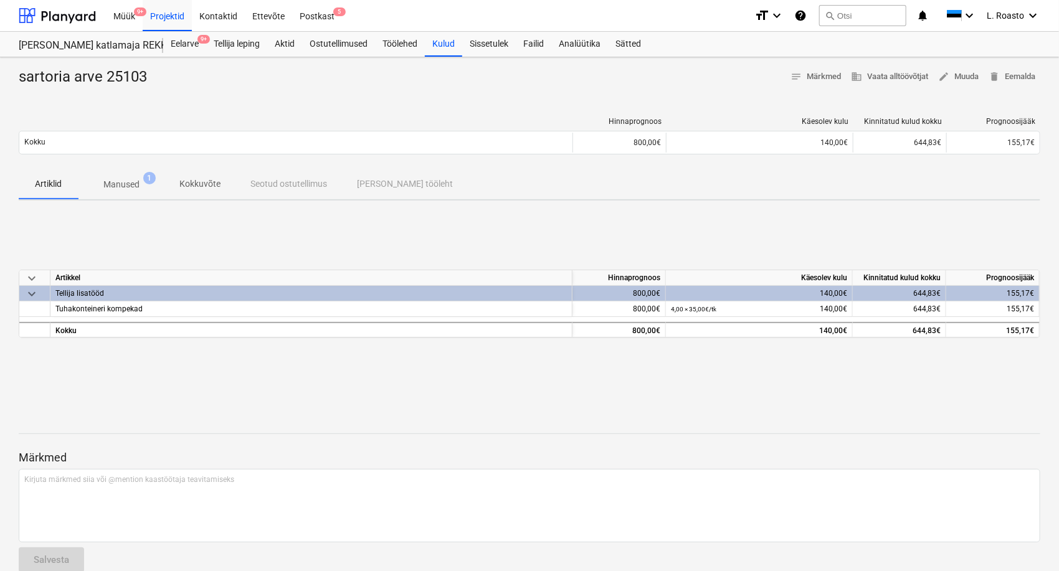
click at [139, 81] on div "sartoria arve 25103" at bounding box center [88, 77] width 138 height 20
copy div "25103"
